Goal: Information Seeking & Learning: Learn about a topic

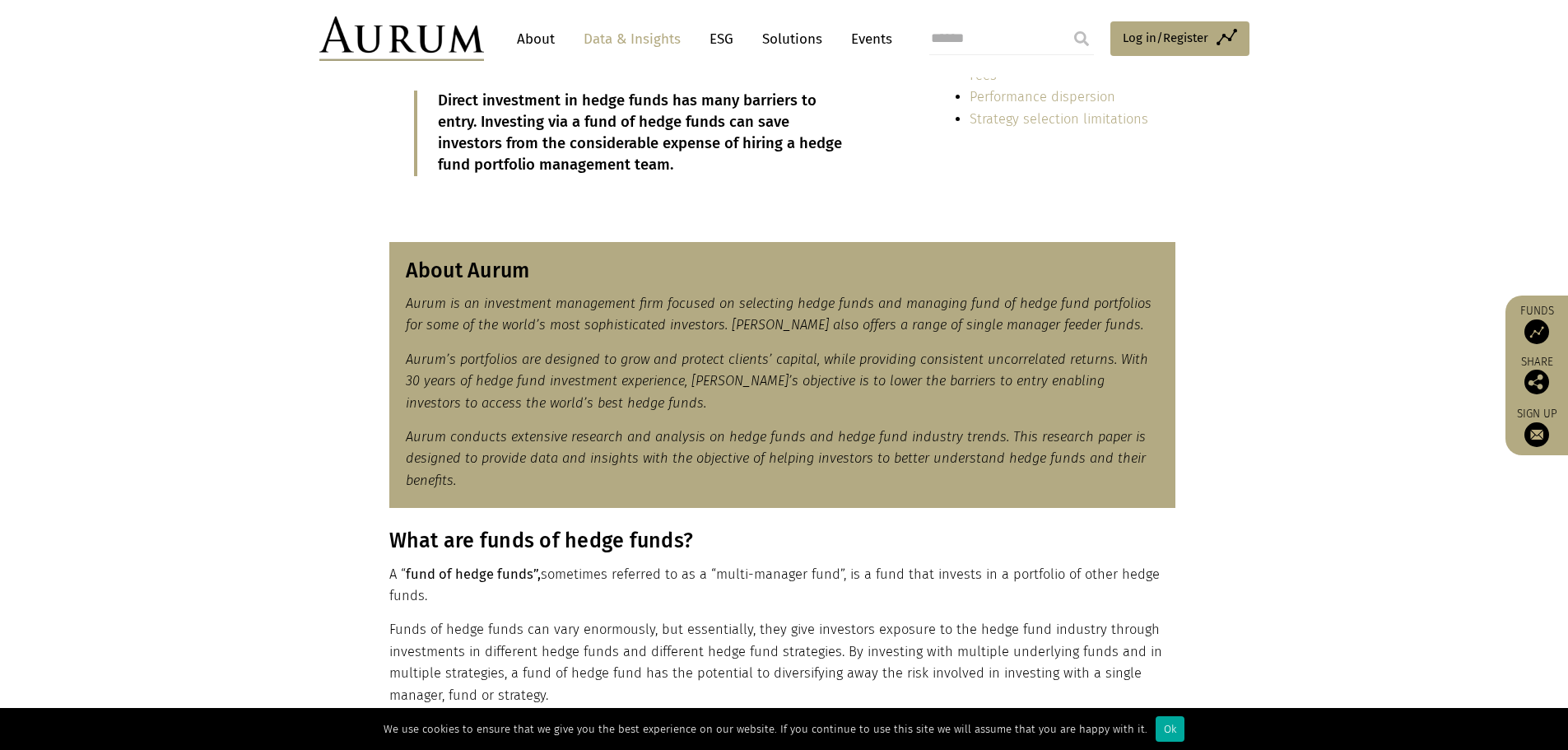
scroll to position [576, 0]
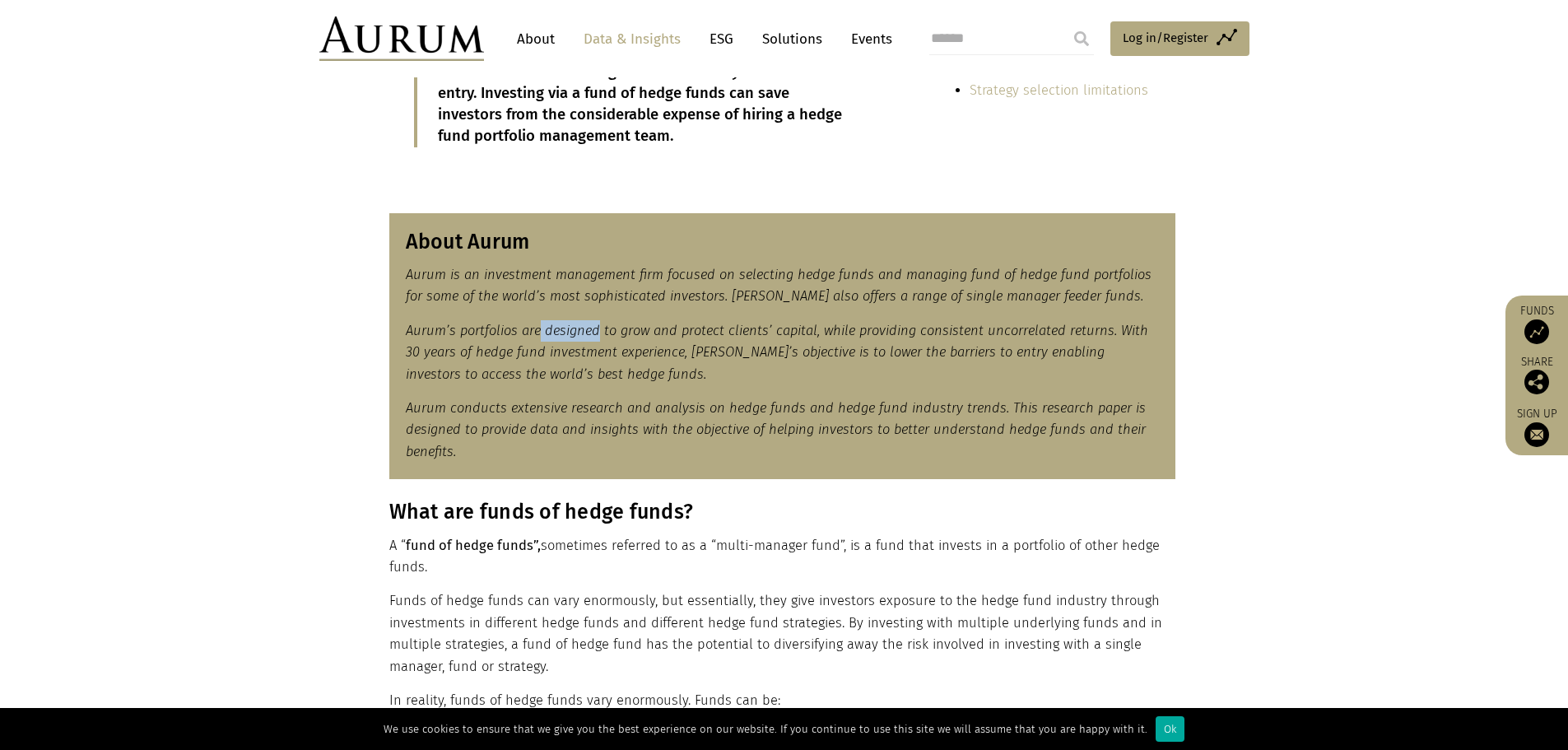
drag, startPoint x: 538, startPoint y: 325, endPoint x: 597, endPoint y: 328, distance: 59.1
click at [597, 328] on em "Aurum’s portfolios are designed to grow and protect clients’ capital, while pro…" at bounding box center [778, 352] width 743 height 59
click at [557, 359] on em "Aurum’s portfolios are designed to grow and protect clients’ capital, while pro…" at bounding box center [778, 352] width 743 height 59
drag, startPoint x: 405, startPoint y: 404, endPoint x: 429, endPoint y: 414, distance: 26.0
click at [429, 414] on em "Aurum conducts extensive research and analysis on hedge funds and hedge fund in…" at bounding box center [776, 429] width 740 height 59
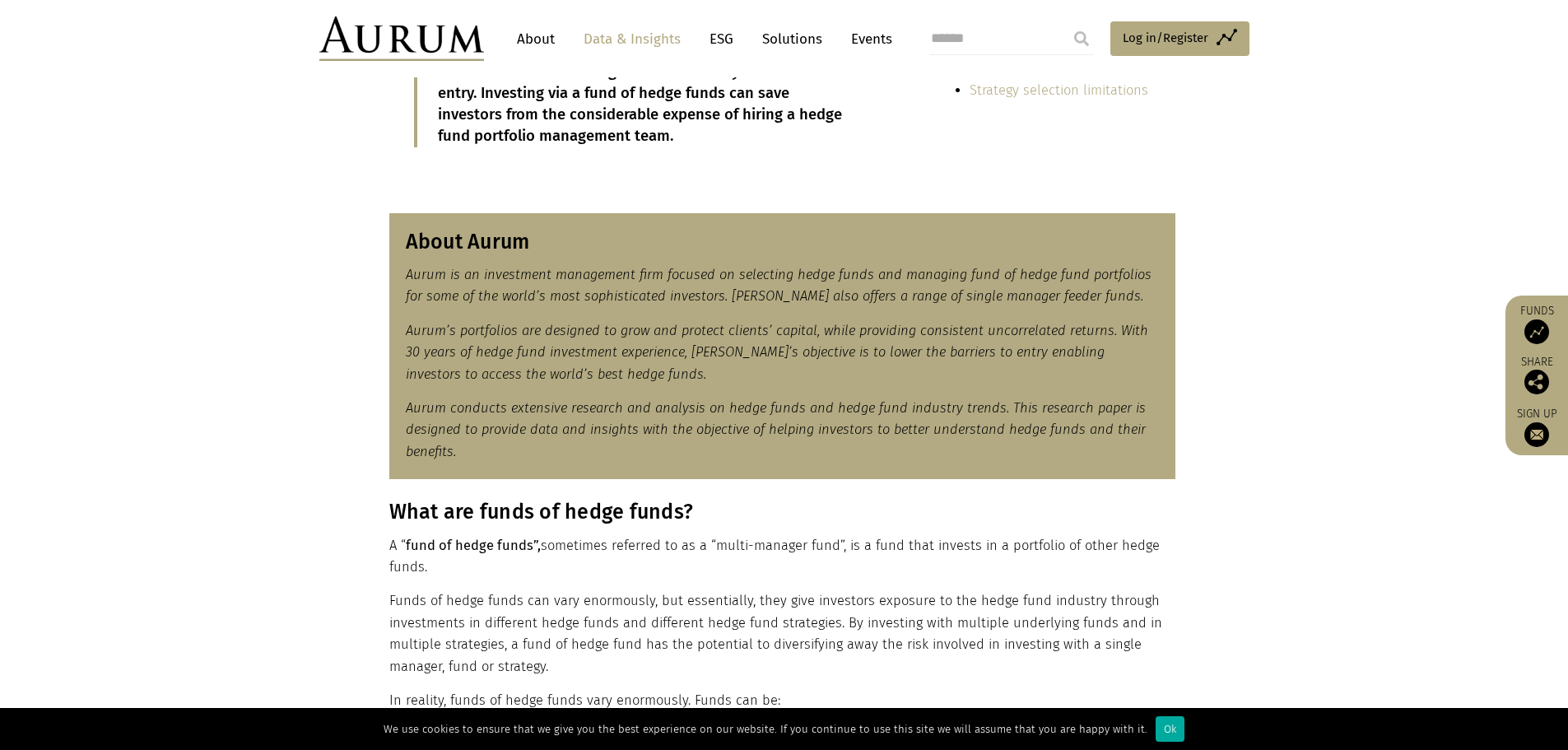
click at [429, 428] on em "Aurum conducts extensive research and analysis on hedge funds and hedge fund in…" at bounding box center [776, 429] width 740 height 59
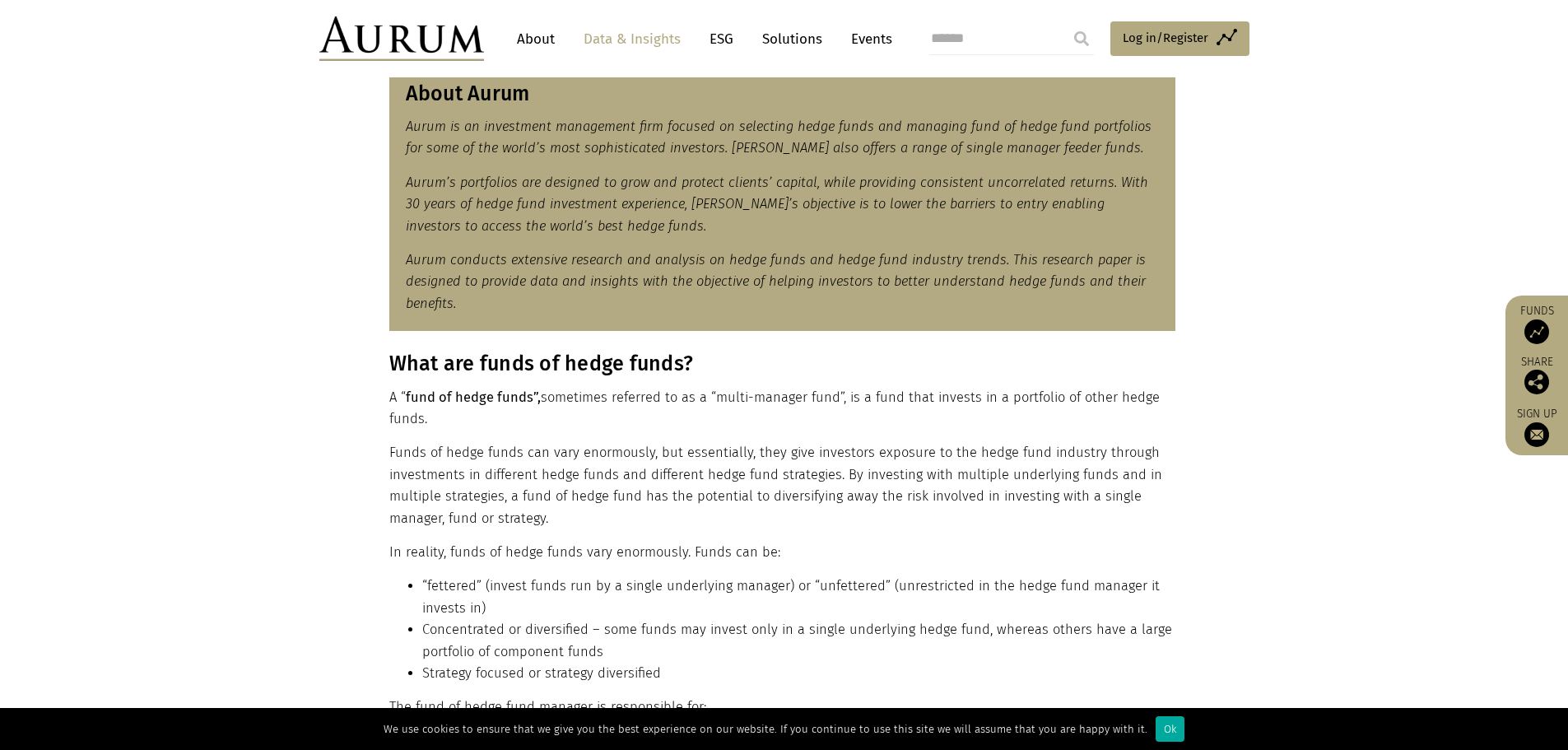
scroll to position [823, 0]
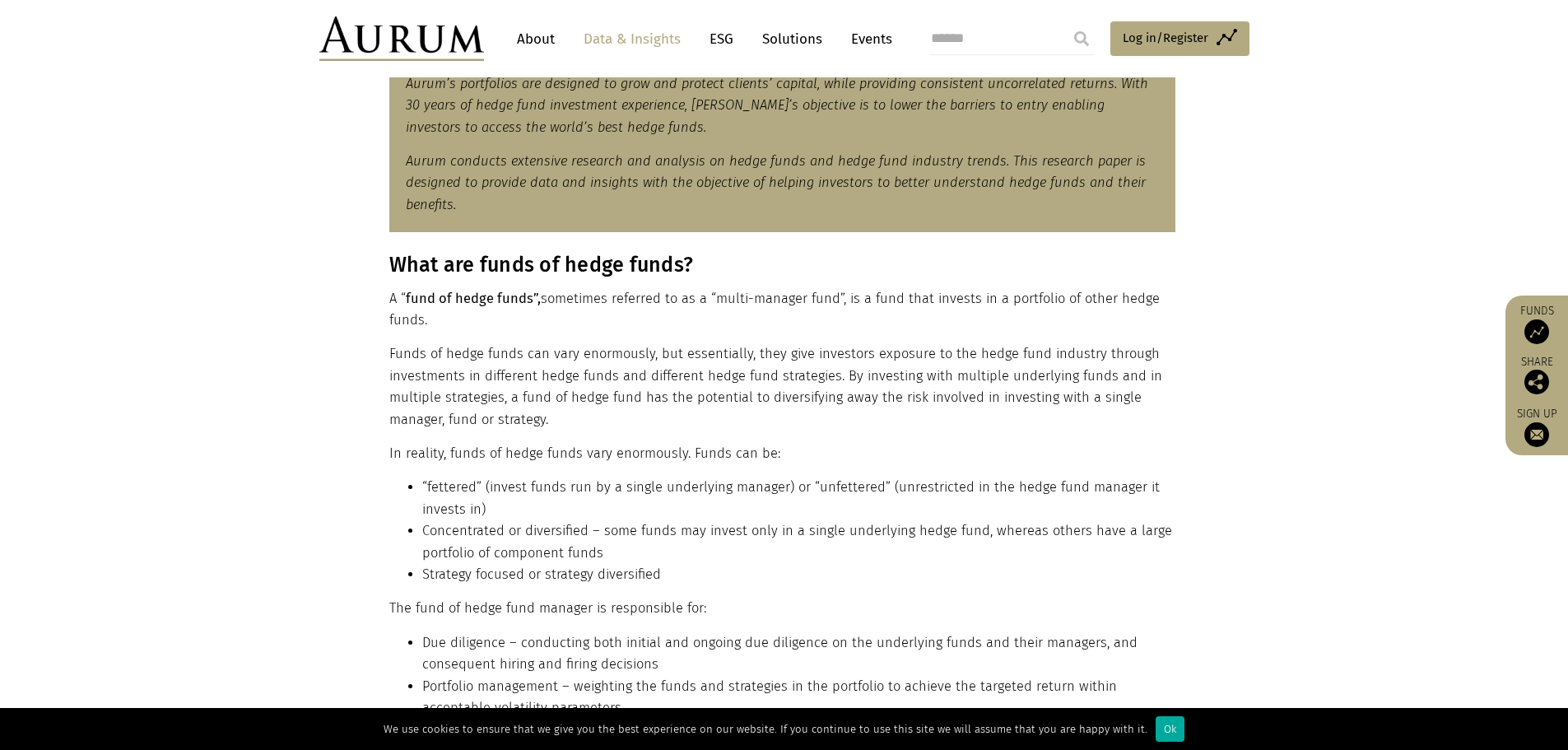
click at [442, 360] on p "Funds of hedge funds can vary enormously, but essentially, they give investors …" at bounding box center [782, 386] width 786 height 87
click at [435, 389] on p "Funds of hedge funds can vary enormously, but essentially, they give investors …" at bounding box center [782, 386] width 786 height 87
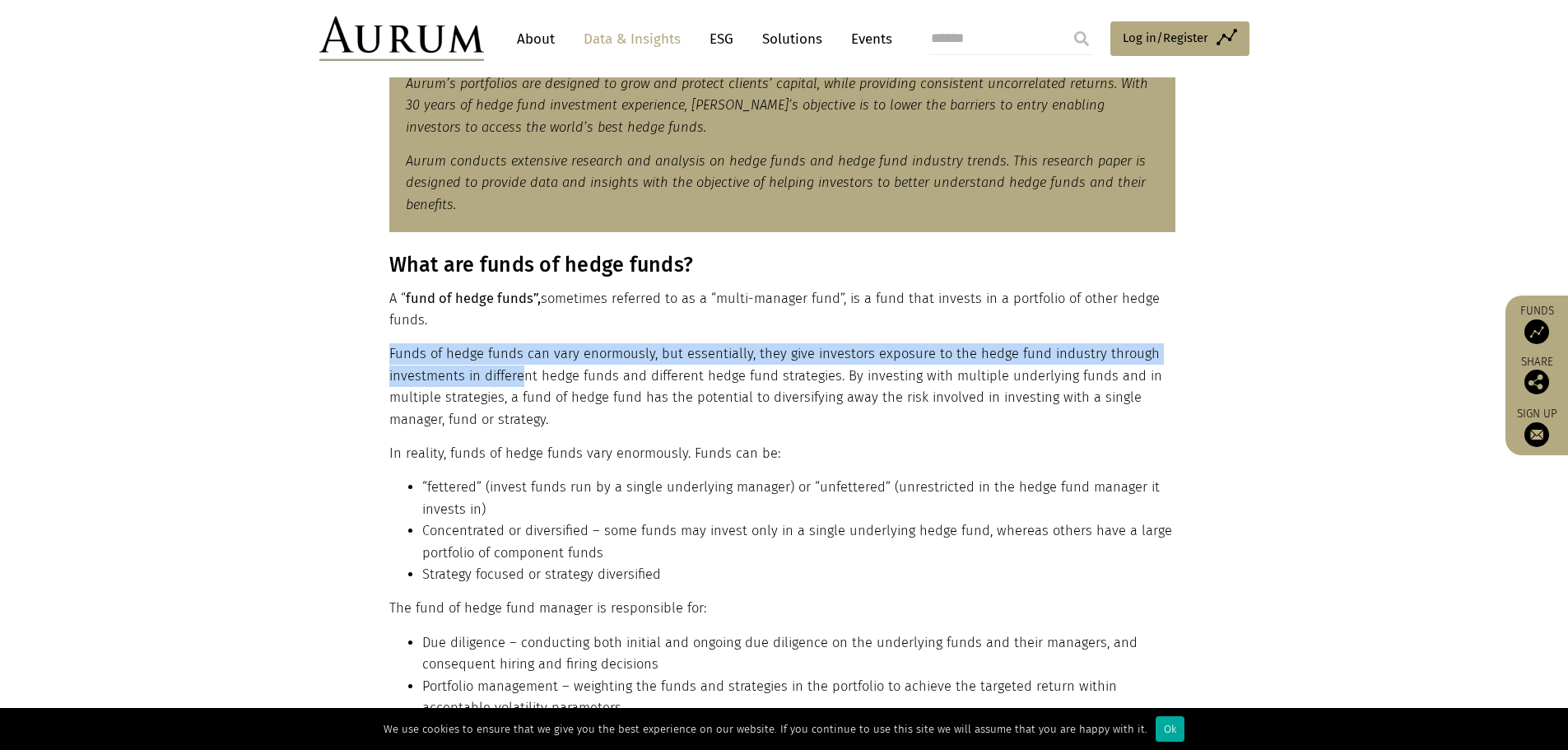
drag, startPoint x: 391, startPoint y: 354, endPoint x: 524, endPoint y: 371, distance: 134.1
click at [524, 371] on p "Funds of hedge funds can vary enormously, but essentially, they give investors …" at bounding box center [782, 386] width 786 height 87
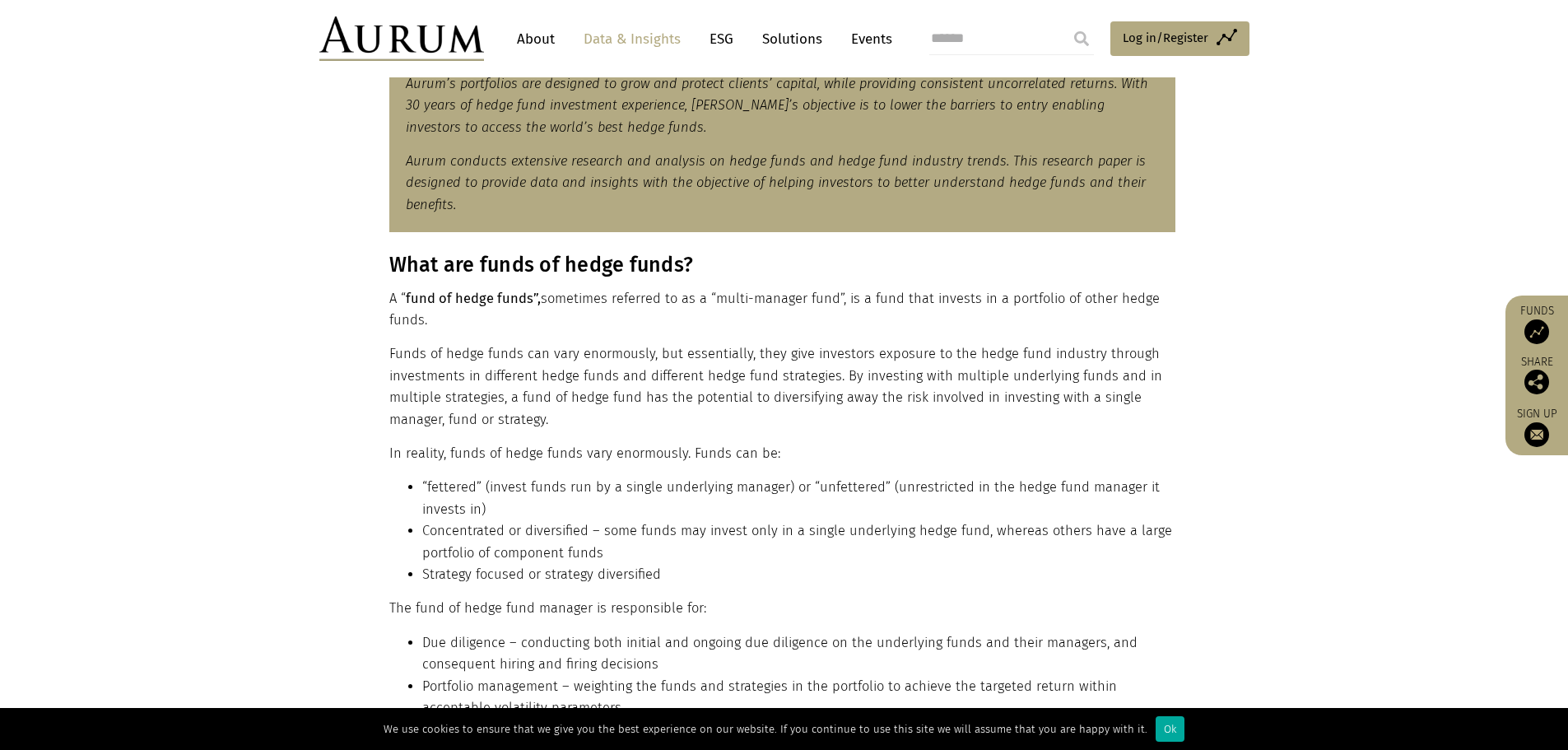
click at [628, 432] on div "What are funds of hedge funds? A “ fund of hedge funds”, sometimes referred to …" at bounding box center [782, 502] width 786 height 500
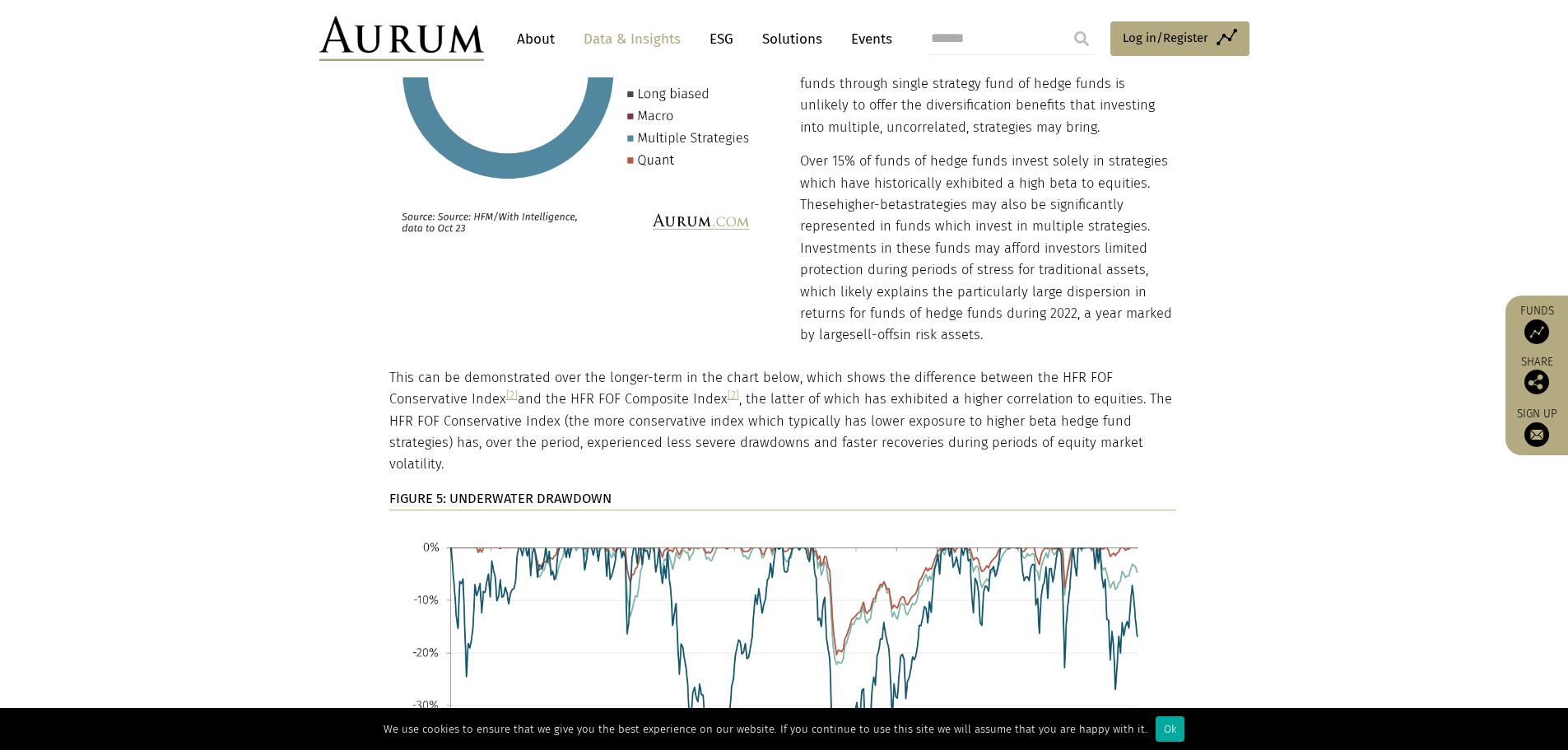
scroll to position [6604, 0]
